Goal: Navigation & Orientation: Go to known website

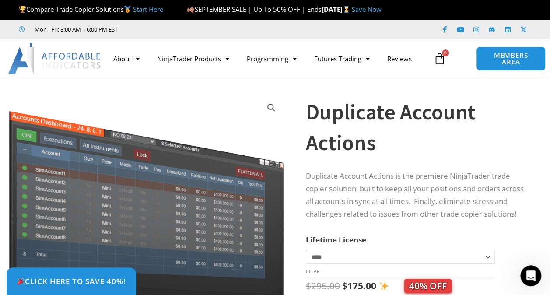
click at [347, 38] on div "Mon - Fri: 8:00 AM – 6:00 PM EST Facebook-f Youtube Instagram Linkedin X-twitter" at bounding box center [275, 30] width 550 height 20
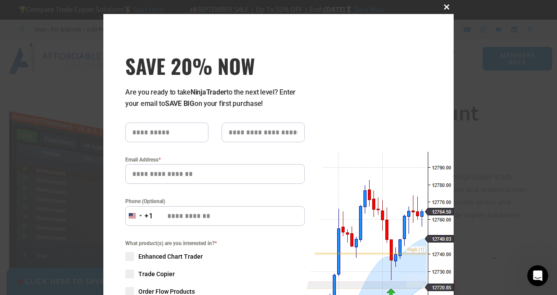
click at [443, 7] on span "SAVE 20% NOW popup" at bounding box center [446, 6] width 14 height 5
